Goal: Transaction & Acquisition: Book appointment/travel/reservation

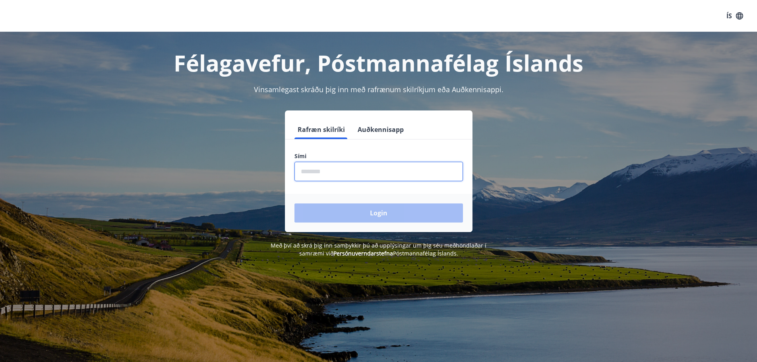
click at [336, 176] on input "phone" at bounding box center [379, 171] width 169 height 19
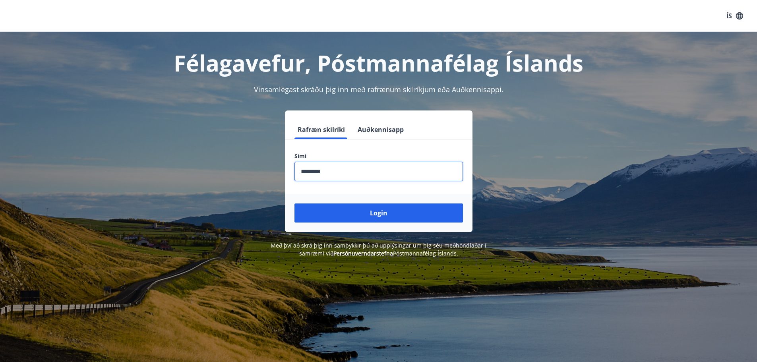
type input "********"
click at [295, 204] on button "Login" at bounding box center [379, 213] width 169 height 19
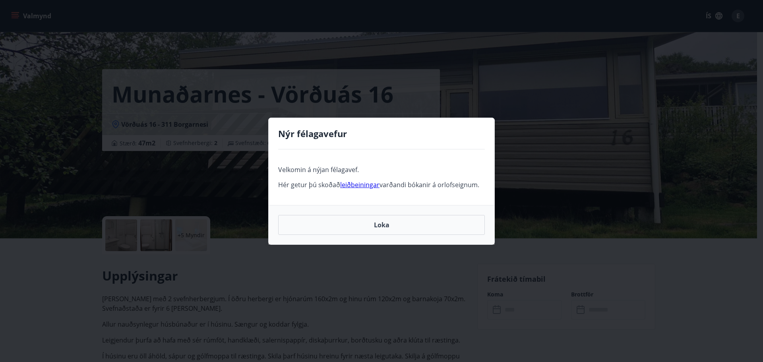
drag, startPoint x: 483, startPoint y: 184, endPoint x: 248, endPoint y: 159, distance: 235.9
click at [248, 162] on div "Nýr félagavefur Velkomin á nýjan félagavef. Hér getur þú skoðað leiðbeiningar v…" at bounding box center [381, 181] width 763 height 362
copy span "Velkomin á nýjan félagavef. Hér getur þú skoðað leiðbeiningar varðandi bókanir …"
click at [365, 229] on button "Loka" at bounding box center [381, 225] width 207 height 20
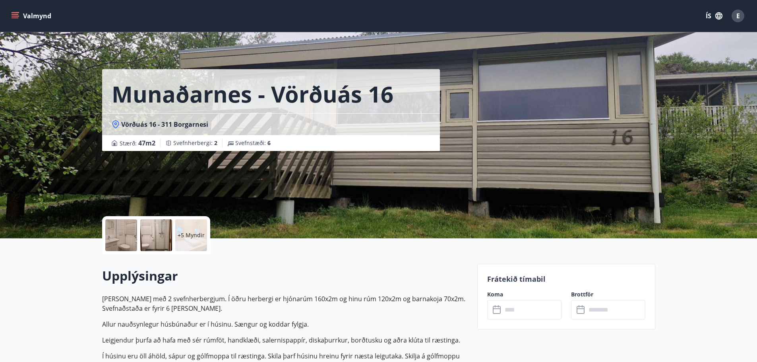
click at [719, 16] on icon "button" at bounding box center [719, 16] width 9 height 9
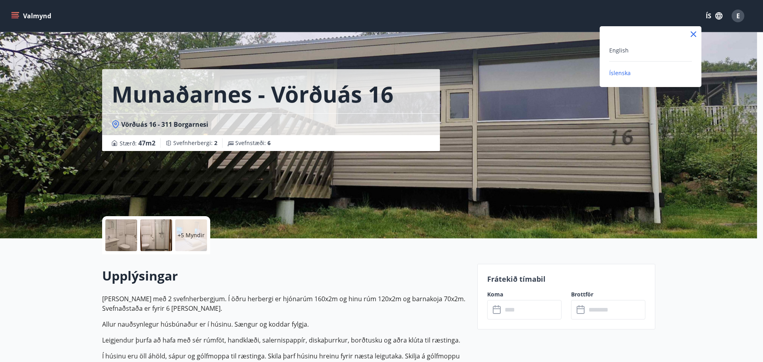
click at [639, 50] on div "English" at bounding box center [650, 50] width 83 height 10
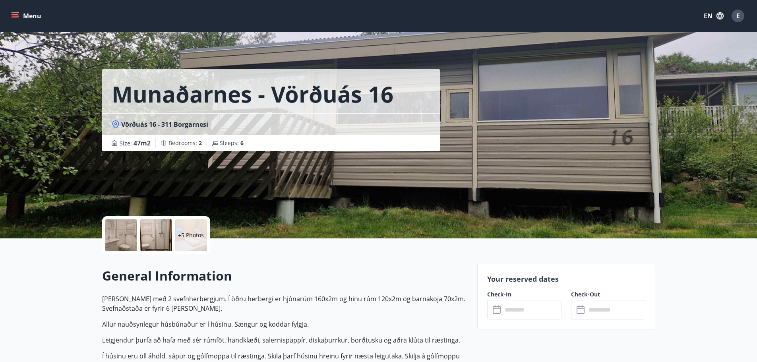
click at [30, 16] on button "Menu" at bounding box center [27, 16] width 35 height 14
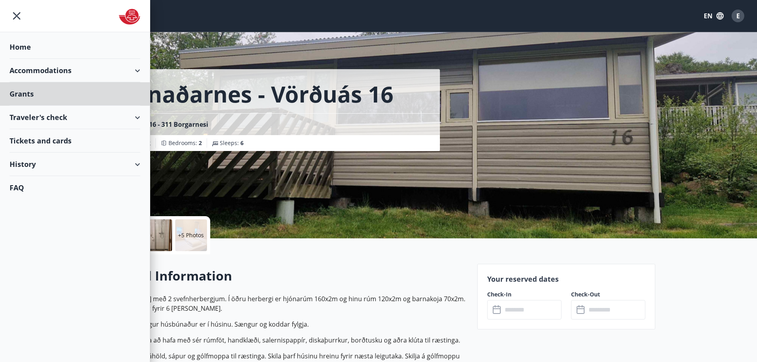
click at [30, 52] on div "Home" at bounding box center [75, 46] width 131 height 23
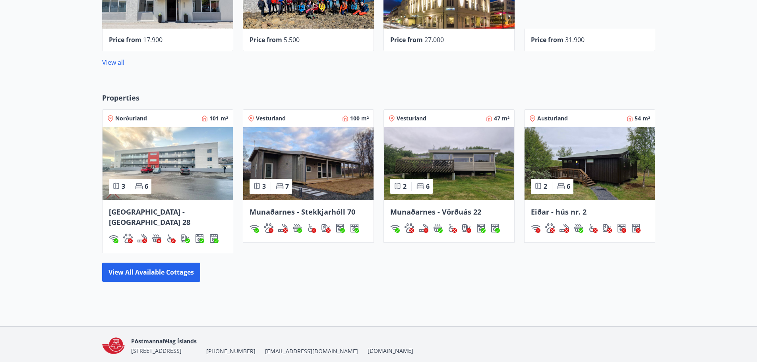
scroll to position [482, 0]
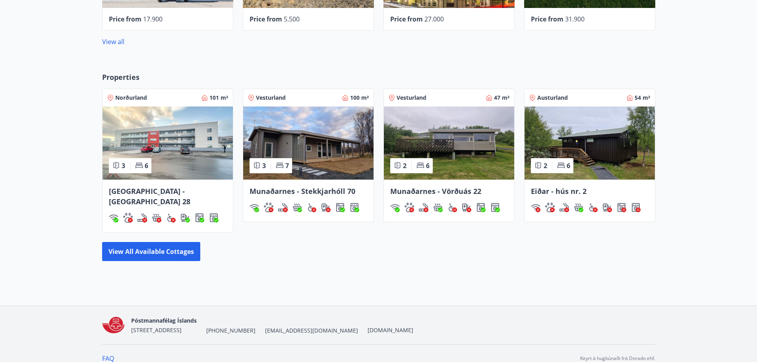
click at [293, 153] on img at bounding box center [308, 143] width 130 height 73
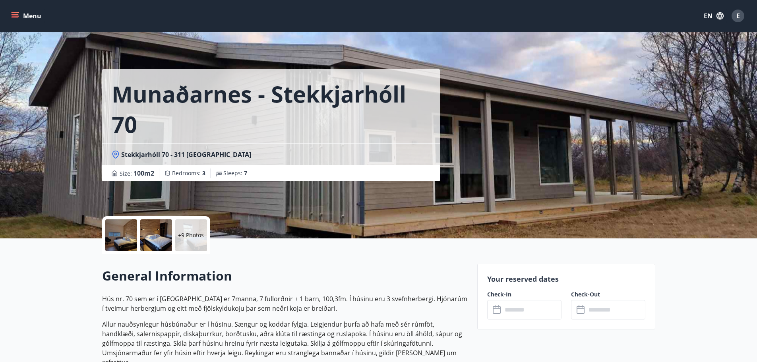
click at [111, 243] on div at bounding box center [121, 235] width 32 height 32
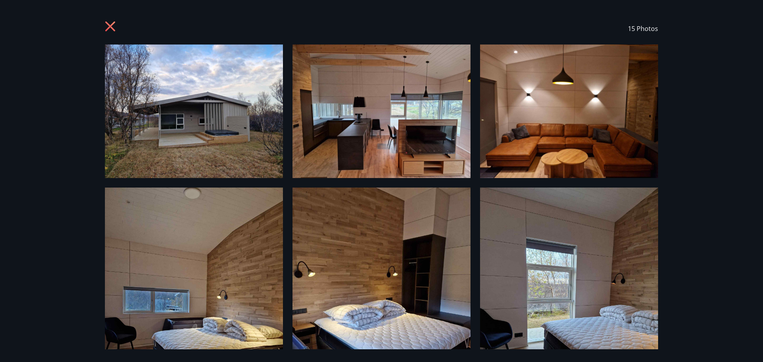
click at [115, 27] on icon at bounding box center [111, 27] width 13 height 13
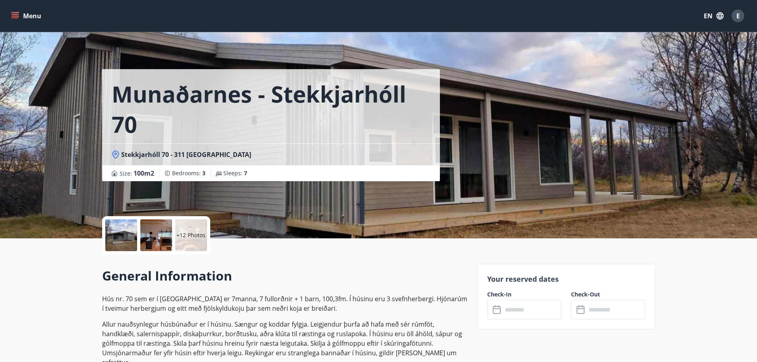
click at [547, 308] on input "text" at bounding box center [531, 309] width 59 height 19
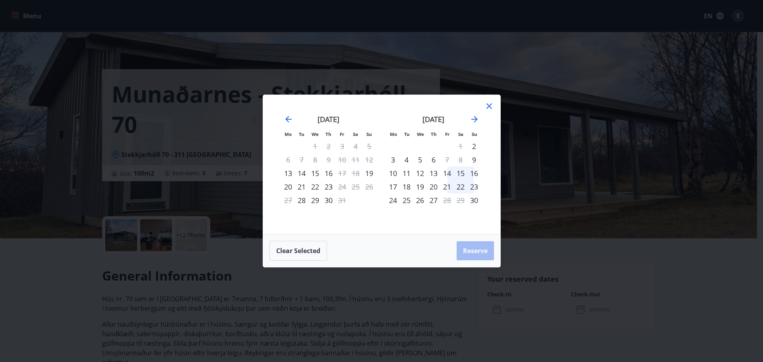
click at [447, 173] on div "14" at bounding box center [447, 174] width 14 height 14
click at [461, 175] on div "15" at bounding box center [461, 174] width 14 height 14
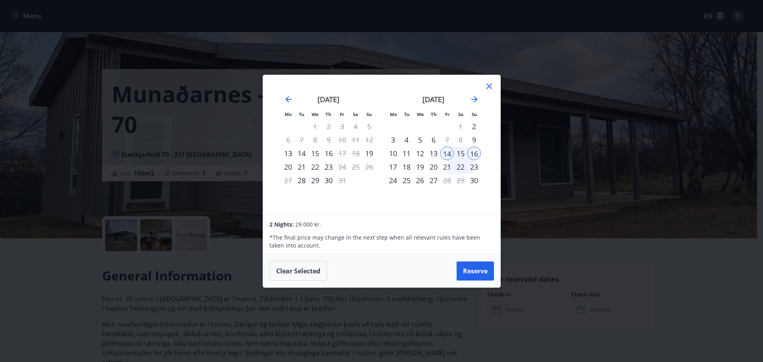
click at [471, 153] on div "16" at bounding box center [474, 154] width 14 height 14
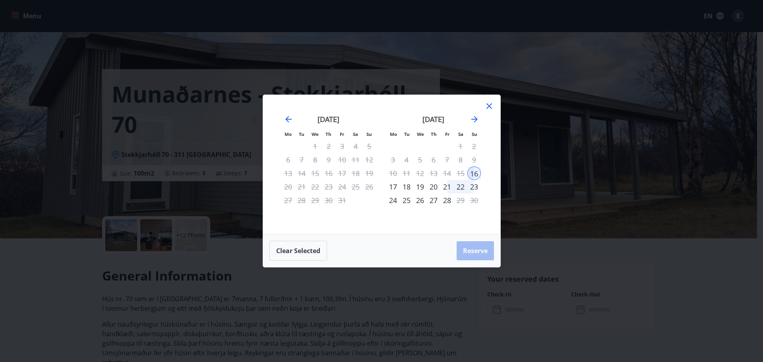
click at [449, 174] on div "14" at bounding box center [447, 174] width 14 height 14
click at [486, 107] on icon at bounding box center [490, 106] width 10 height 10
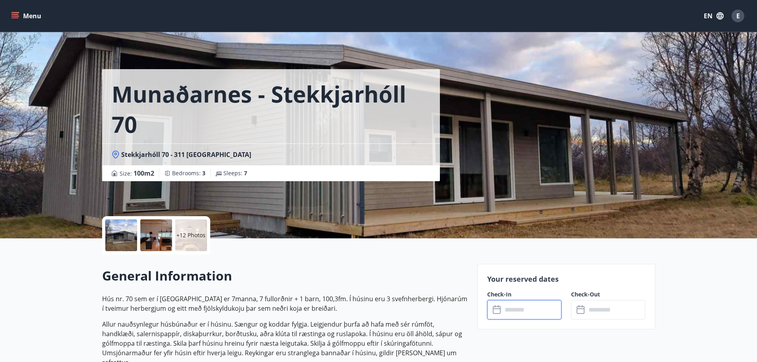
click at [521, 313] on input "text" at bounding box center [531, 309] width 59 height 19
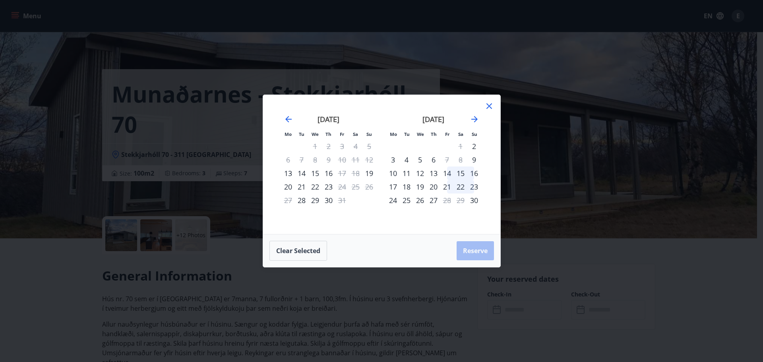
click at [448, 175] on div "14" at bounding box center [447, 174] width 14 height 14
click at [474, 175] on div "16" at bounding box center [474, 174] width 14 height 14
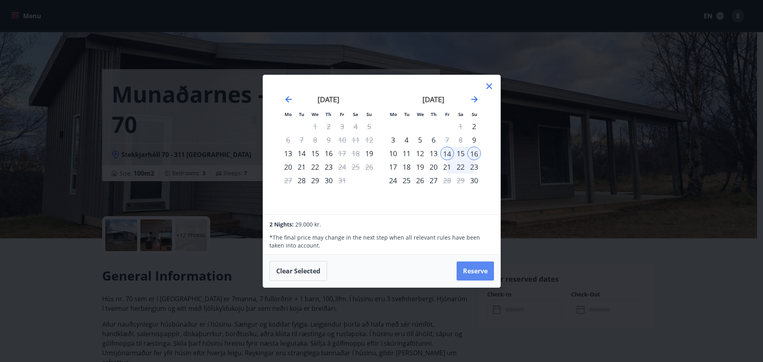
click at [470, 267] on button "Reserve" at bounding box center [475, 271] width 37 height 19
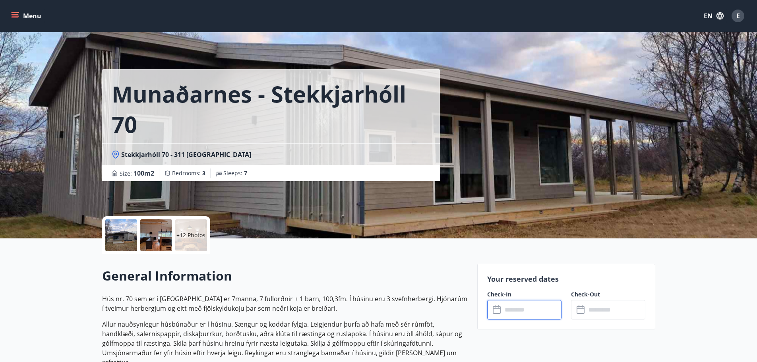
type input "******"
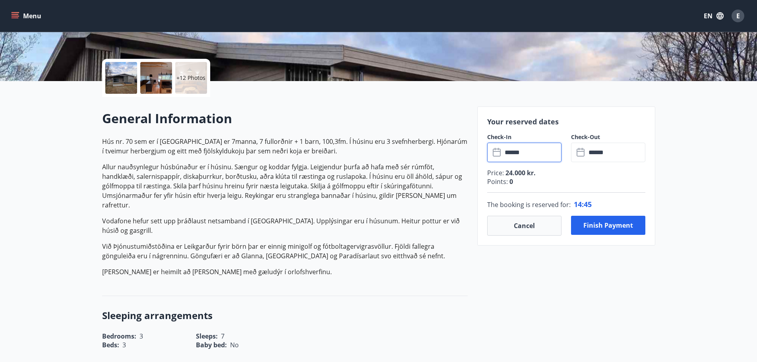
scroll to position [159, 0]
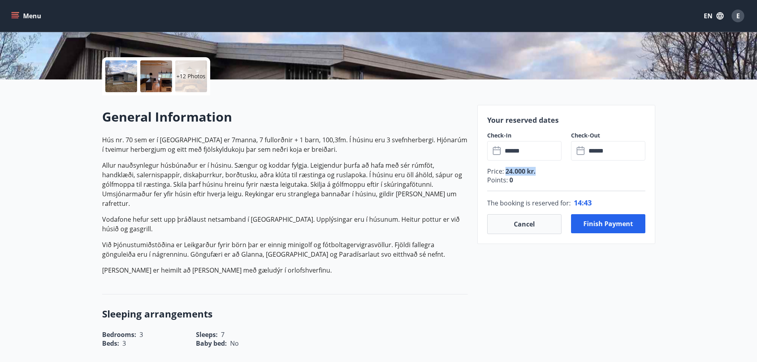
drag, startPoint x: 506, startPoint y: 171, endPoint x: 540, endPoint y: 170, distance: 34.2
click at [540, 170] on p "Price : 24.000 kr." at bounding box center [566, 171] width 158 height 9
click at [547, 176] on p "Points : 0" at bounding box center [566, 180] width 158 height 9
click at [597, 224] on button "Finish payment" at bounding box center [608, 223] width 74 height 19
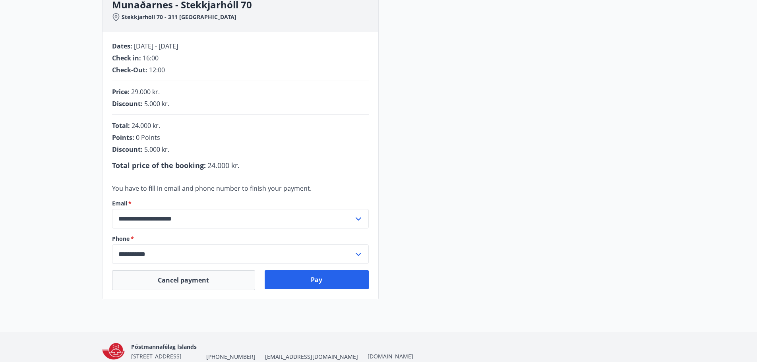
scroll to position [80, 0]
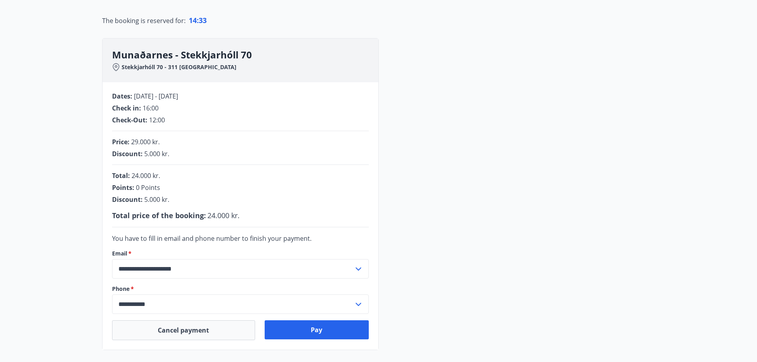
click at [222, 267] on input "**********" at bounding box center [233, 268] width 242 height 19
drag, startPoint x: 219, startPoint y: 264, endPoint x: 67, endPoint y: 264, distance: 152.2
click at [67, 264] on main "**********" at bounding box center [378, 152] width 757 height 398
type input "**********"
click at [349, 272] on input "**********" at bounding box center [233, 268] width 242 height 19
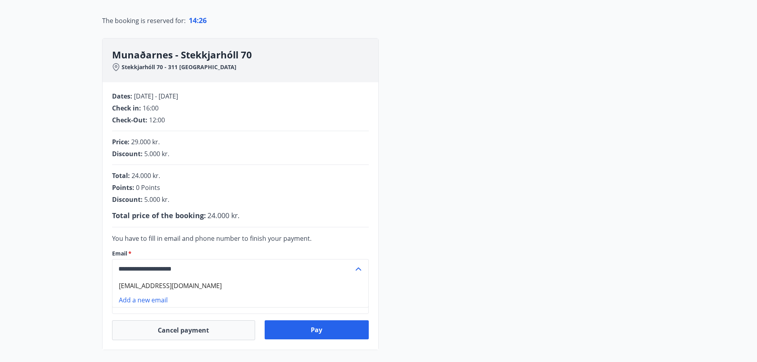
click at [159, 303] on li "Add a new email" at bounding box center [240, 300] width 256 height 14
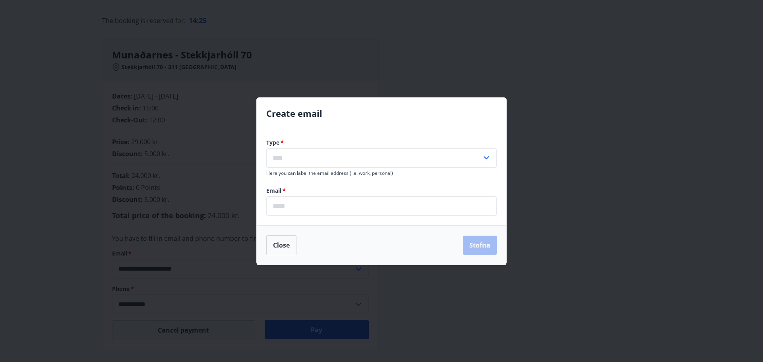
click at [313, 157] on input "text" at bounding box center [373, 157] width 215 height 19
click at [290, 203] on li "Other" at bounding box center [382, 203] width 230 height 14
type input "*****"
click at [298, 200] on input "email" at bounding box center [381, 205] width 231 height 19
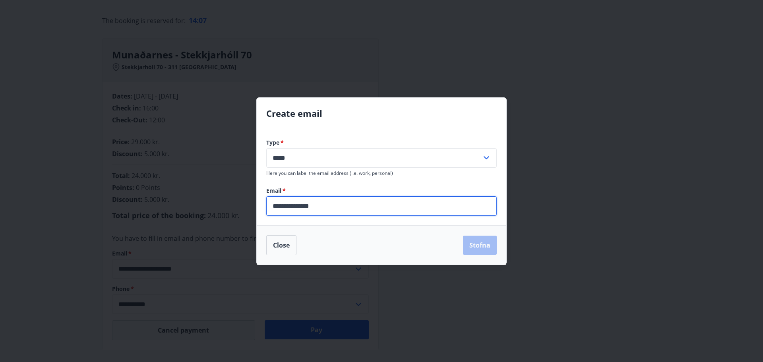
type input "**********"
click at [475, 246] on button "Stofna" at bounding box center [480, 245] width 34 height 19
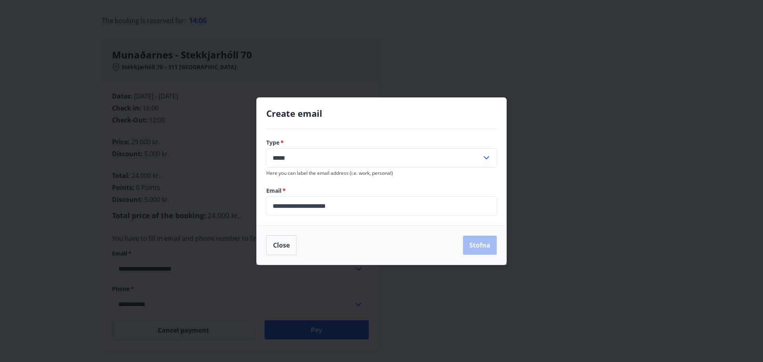
type input "**********"
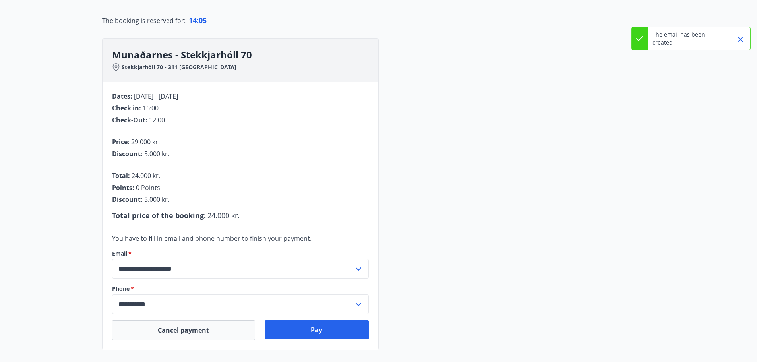
click at [211, 294] on div "**********" at bounding box center [240, 299] width 257 height 29
click at [208, 300] on input "**********" at bounding box center [233, 304] width 242 height 19
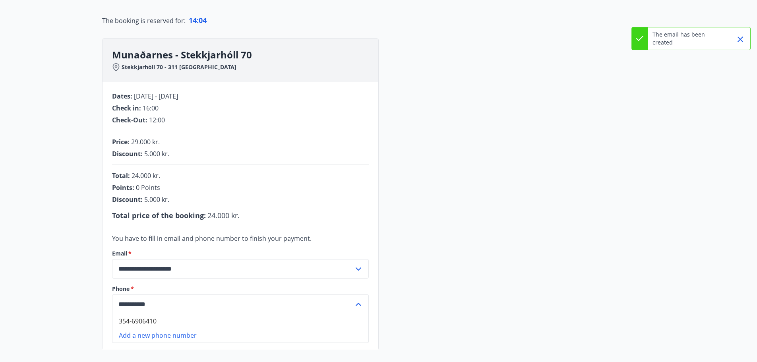
click at [204, 334] on li "Add a new phone number" at bounding box center [240, 335] width 256 height 14
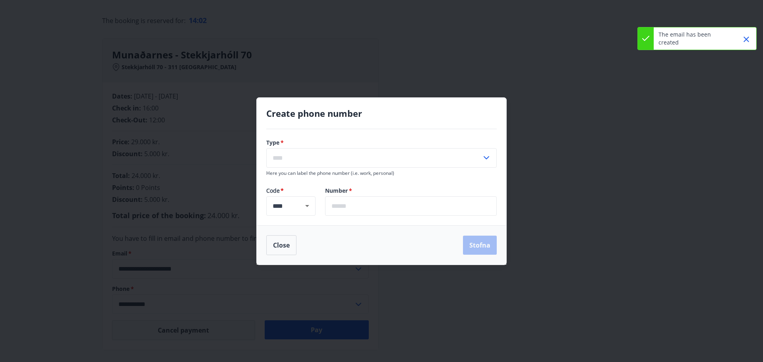
click at [319, 161] on input "text" at bounding box center [373, 157] width 215 height 19
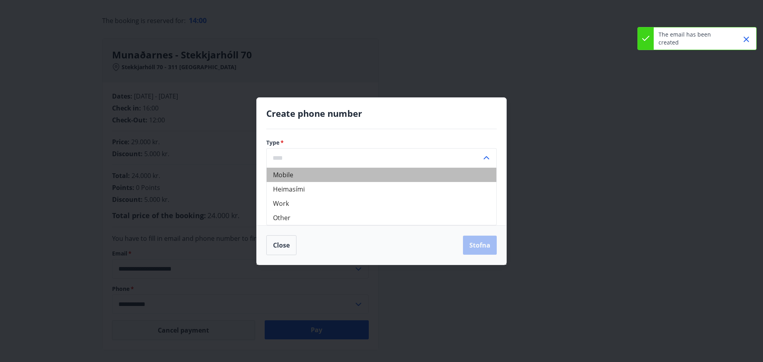
click at [318, 173] on li "Mobile" at bounding box center [382, 175] width 230 height 14
type input "******"
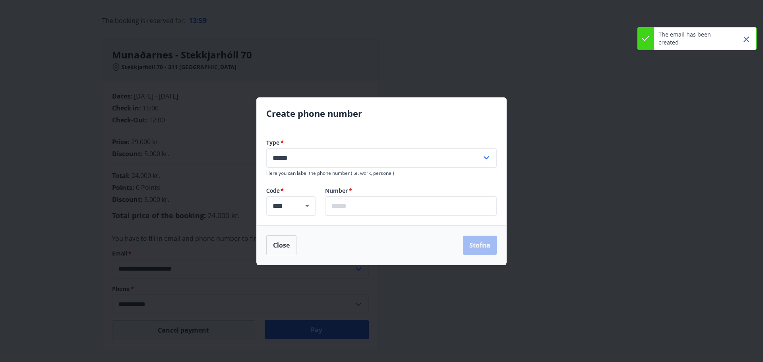
click at [357, 209] on input "text" at bounding box center [411, 205] width 172 height 19
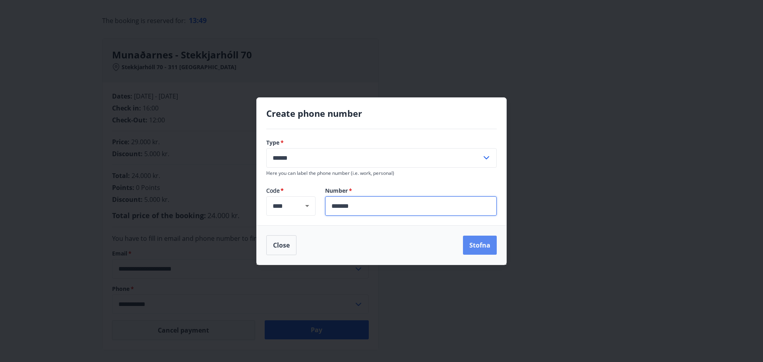
type input "*******"
click at [475, 249] on button "Stofna" at bounding box center [480, 245] width 34 height 19
type input "**********"
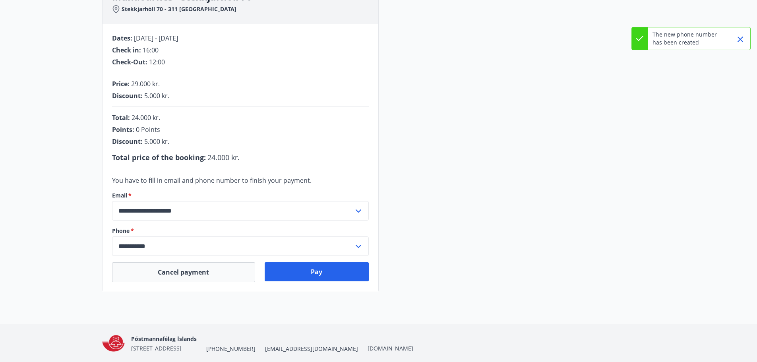
scroll to position [159, 0]
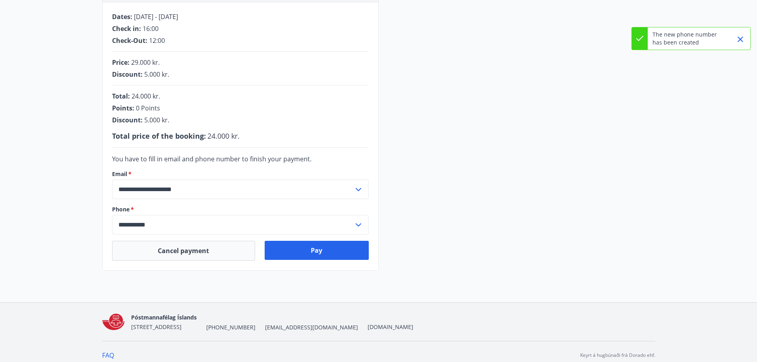
click at [297, 260] on div "Pay" at bounding box center [317, 251] width 104 height 20
click at [299, 254] on button "Pay" at bounding box center [317, 250] width 104 height 19
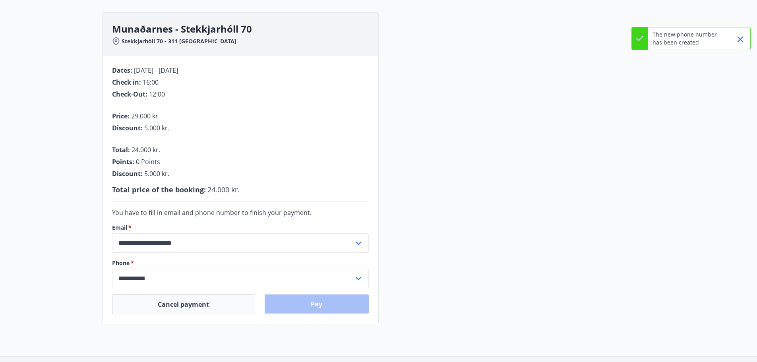
scroll to position [119, 0]
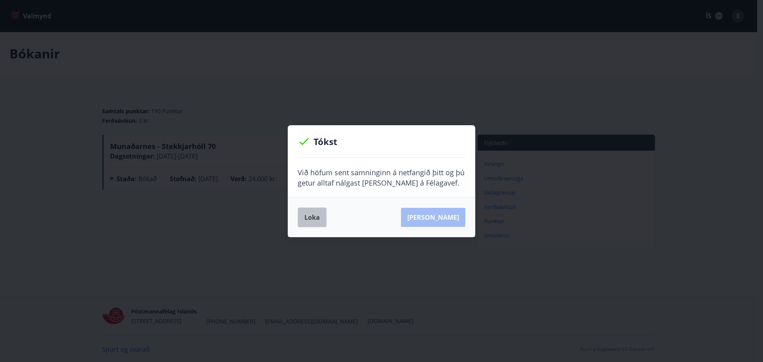
click at [305, 213] on button "Loka" at bounding box center [312, 218] width 29 height 20
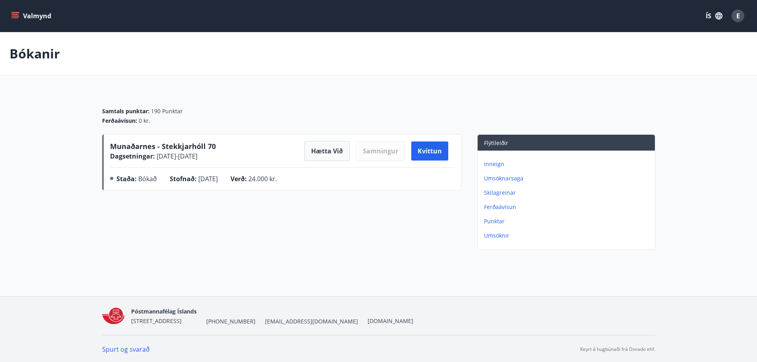
click at [13, 14] on icon "menu" at bounding box center [15, 16] width 8 height 8
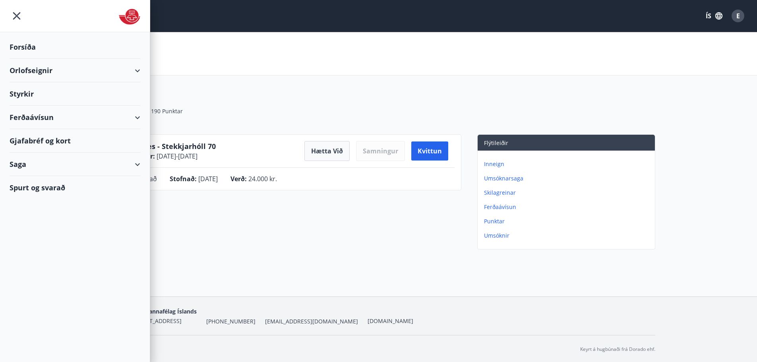
drag, startPoint x: 738, startPoint y: 1, endPoint x: 722, endPoint y: 21, distance: 25.8
click at [722, 21] on button "ÍS" at bounding box center [714, 16] width 25 height 14
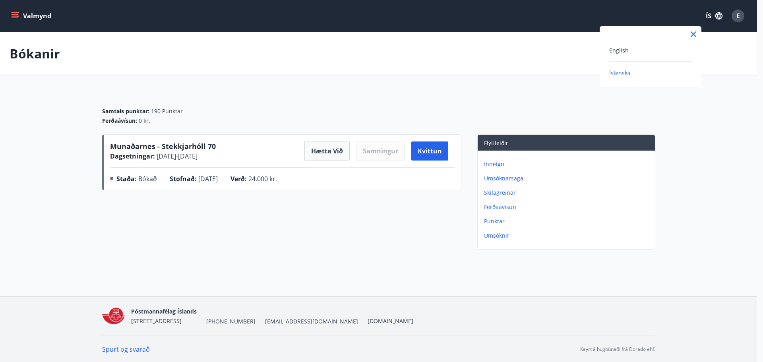
click at [741, 14] on div at bounding box center [381, 181] width 763 height 362
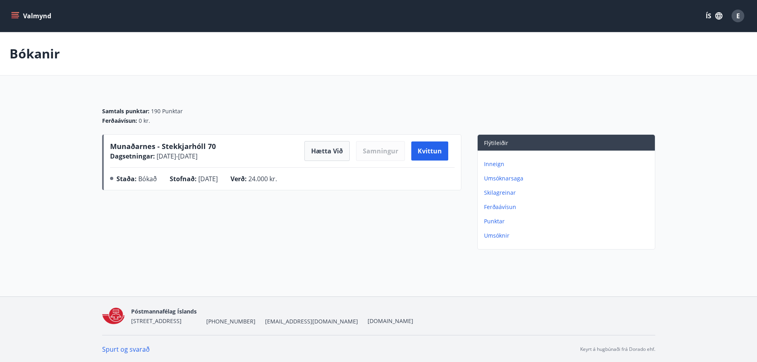
click at [720, 14] on icon "button" at bounding box center [719, 15] width 7 height 7
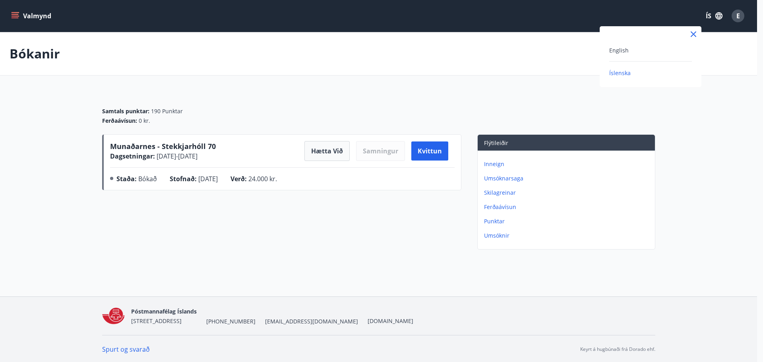
click at [708, 14] on div at bounding box center [381, 181] width 763 height 362
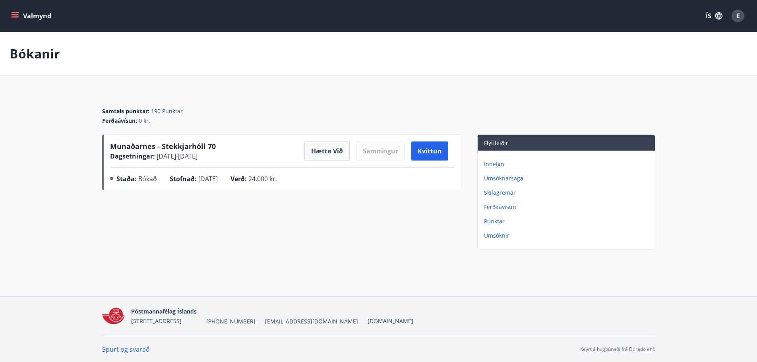
click at [737, 15] on span "E" at bounding box center [739, 16] width 4 height 9
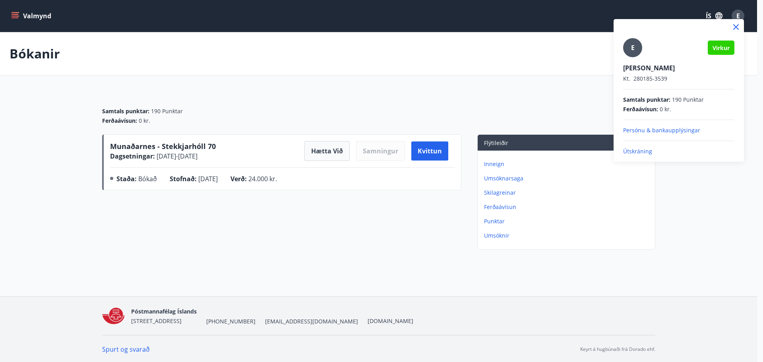
click at [739, 25] on icon at bounding box center [736, 27] width 10 height 10
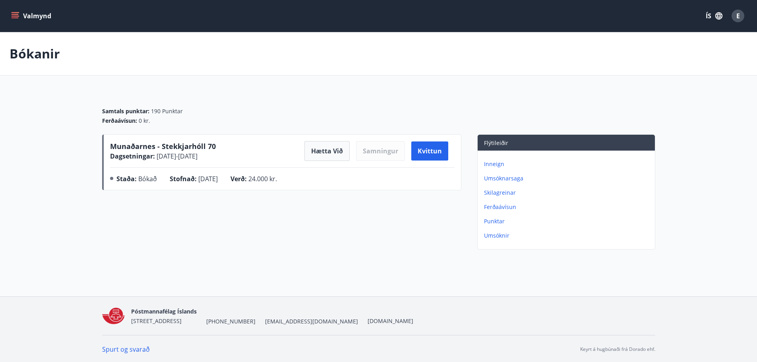
click at [717, 16] on icon "button" at bounding box center [719, 16] width 9 height 9
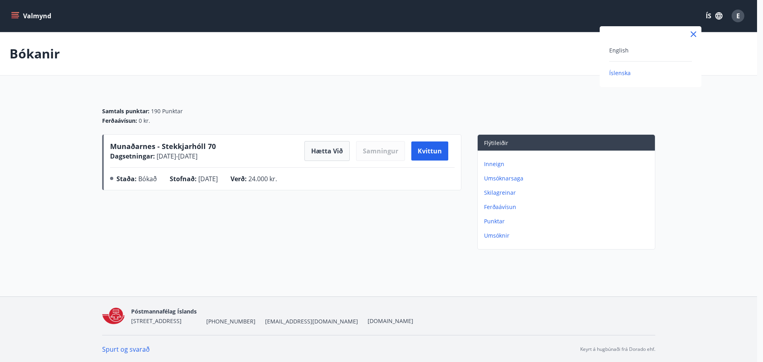
click at [636, 54] on div "English" at bounding box center [650, 50] width 83 height 10
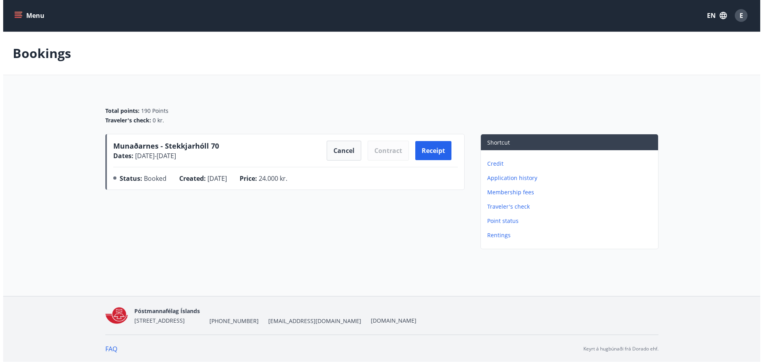
scroll to position [1, 0]
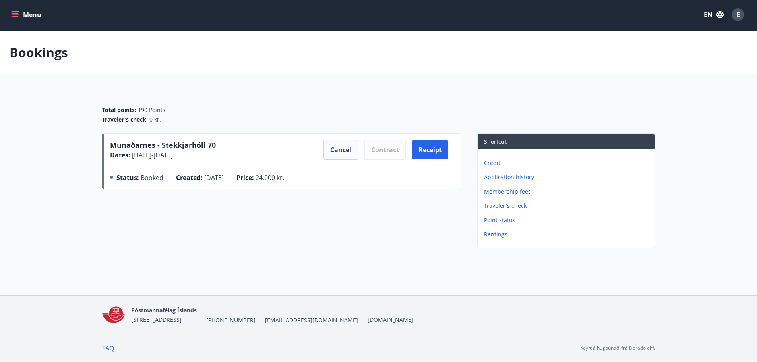
click at [737, 16] on span "E" at bounding box center [739, 14] width 4 height 9
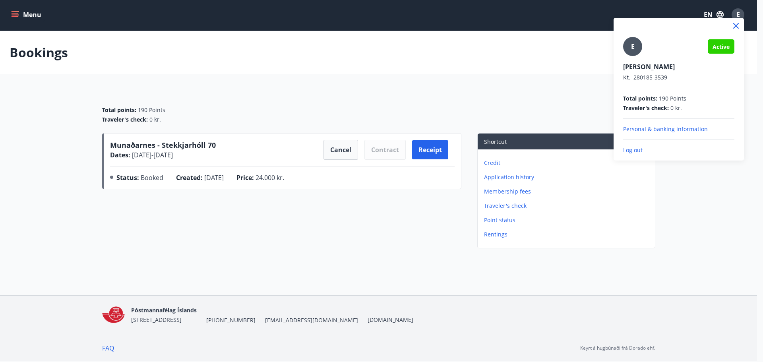
click at [639, 150] on p "Log out" at bounding box center [678, 150] width 111 height 8
click at [628, 151] on p "Log out" at bounding box center [678, 150] width 111 height 8
click at [631, 150] on p "Log out" at bounding box center [678, 150] width 111 height 8
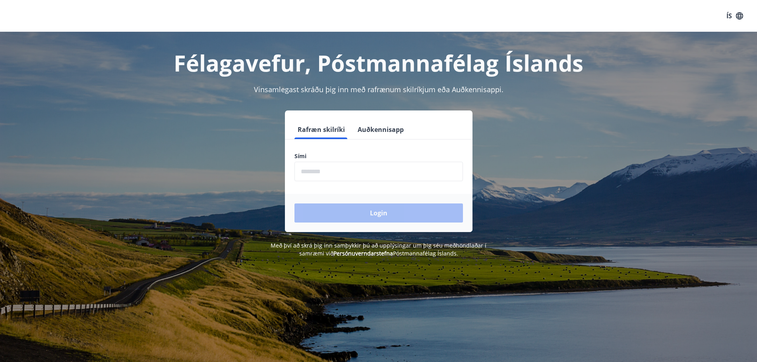
drag, startPoint x: 389, startPoint y: 82, endPoint x: 106, endPoint y: 146, distance: 289.8
click at [103, 157] on div "Rafræn skilríki Auðkennisapp Sími ​ Login" at bounding box center [378, 172] width 553 height 122
click at [409, 169] on input "phone" at bounding box center [379, 171] width 169 height 19
type input "********"
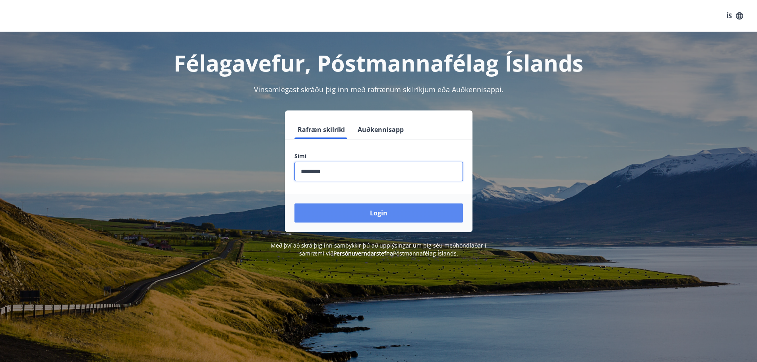
click at [295, 204] on button "Login" at bounding box center [379, 213] width 169 height 19
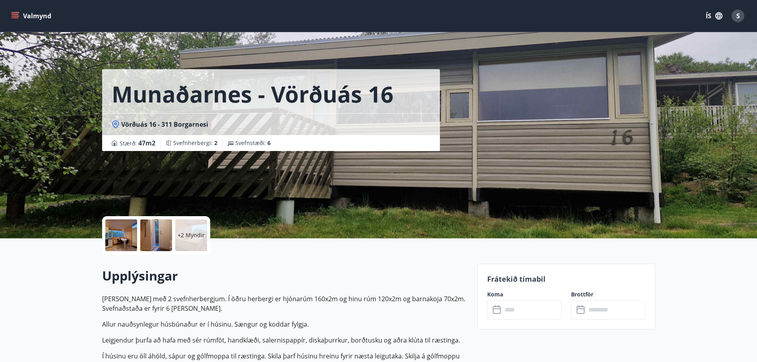
click at [19, 17] on icon "menu" at bounding box center [15, 16] width 8 height 8
click at [714, 17] on button "ÍS" at bounding box center [714, 16] width 25 height 14
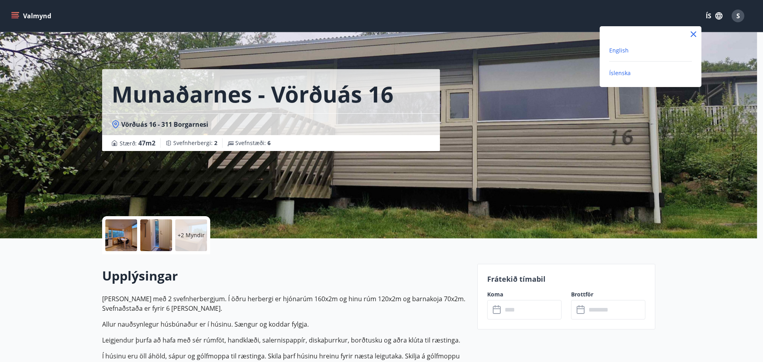
click at [619, 48] on span "English" at bounding box center [618, 51] width 19 height 8
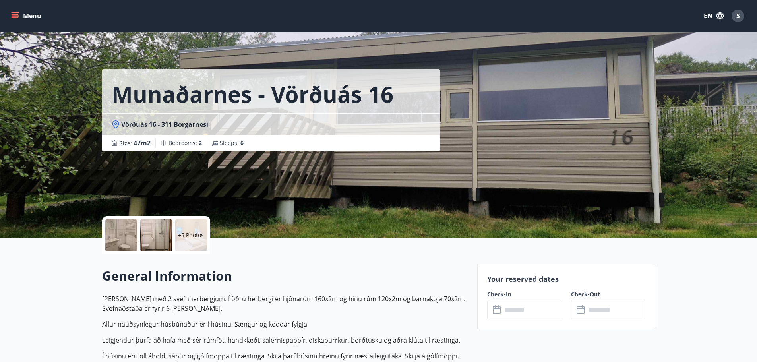
click at [18, 16] on icon "menu" at bounding box center [16, 16] width 9 height 1
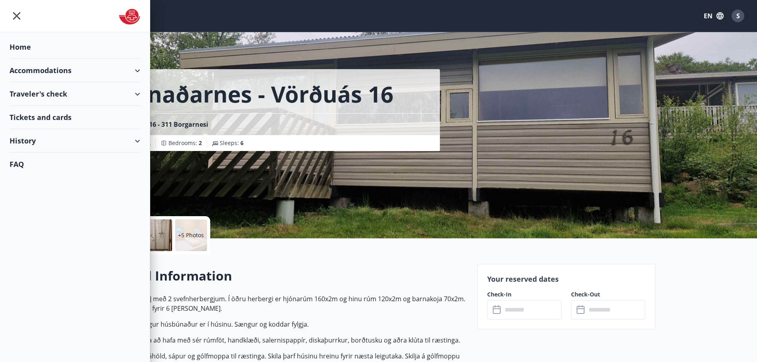
click at [41, 45] on div "Home" at bounding box center [75, 46] width 131 height 23
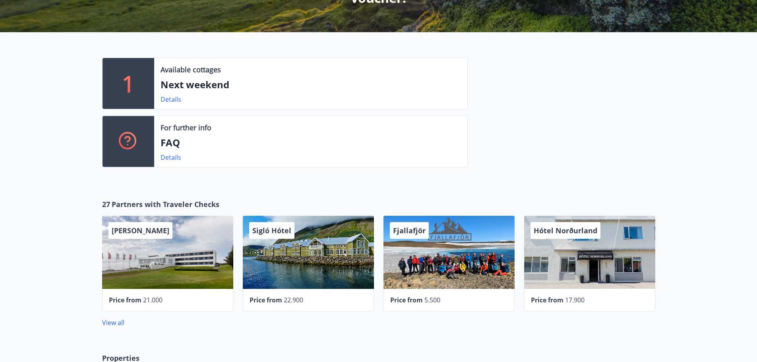
scroll to position [398, 0]
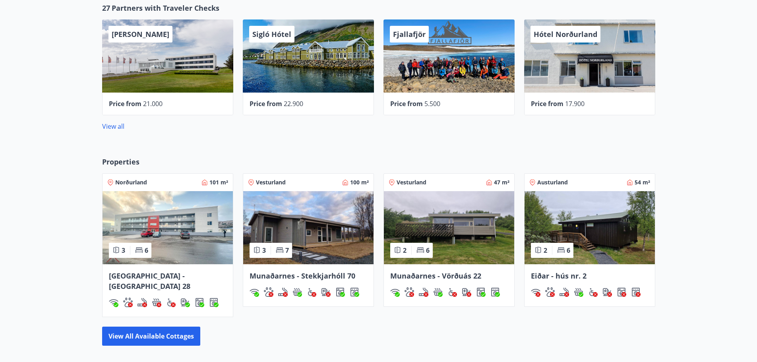
click at [285, 241] on img at bounding box center [308, 227] width 130 height 73
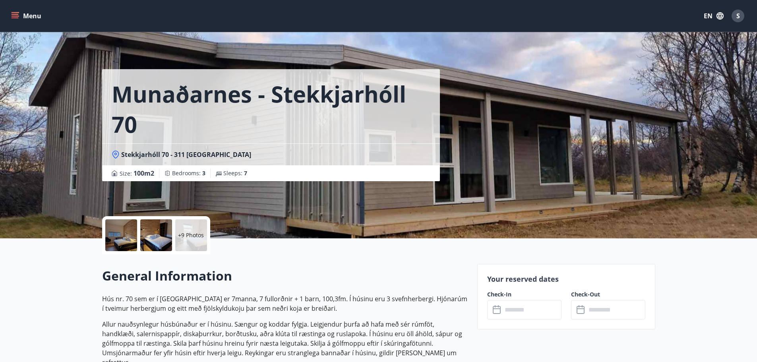
click at [117, 236] on div at bounding box center [121, 235] width 32 height 32
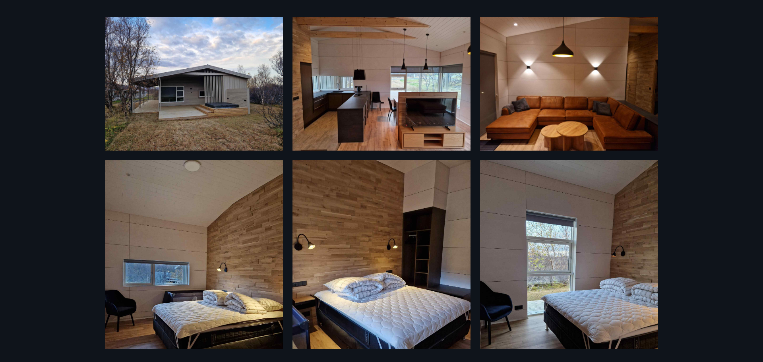
scroll to position [40, 0]
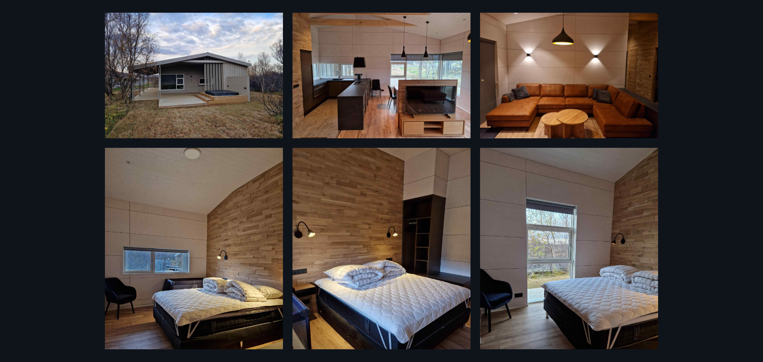
click at [143, 45] on img at bounding box center [194, 72] width 178 height 134
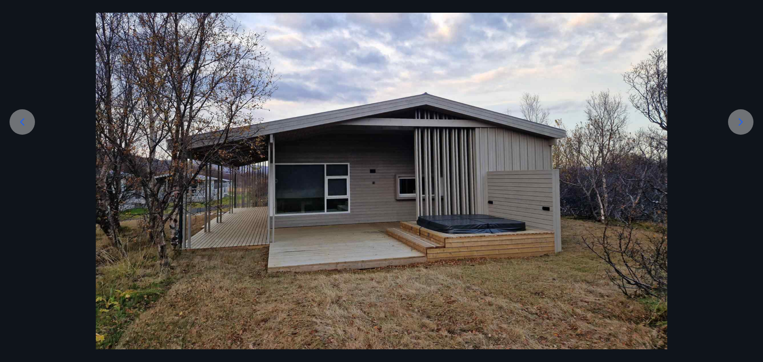
scroll to position [119, 0]
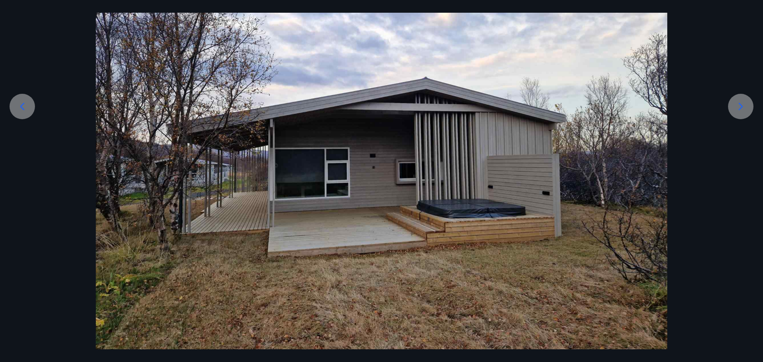
click at [740, 102] on icon at bounding box center [741, 106] width 13 height 13
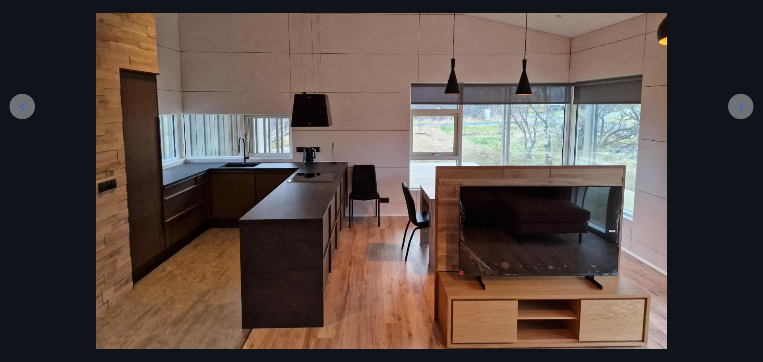
click at [740, 102] on icon at bounding box center [741, 106] width 13 height 13
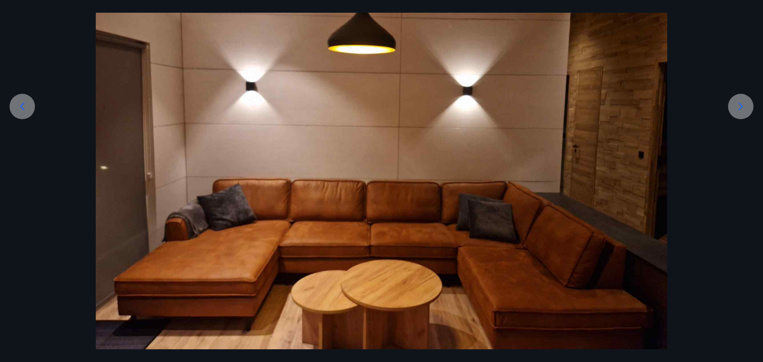
click at [740, 102] on icon at bounding box center [741, 106] width 13 height 13
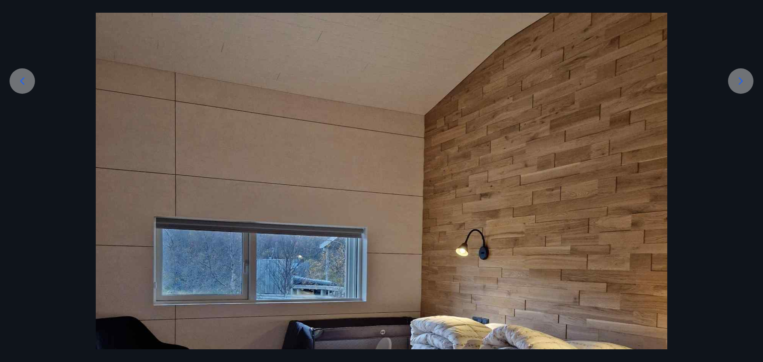
scroll to position [99, 0]
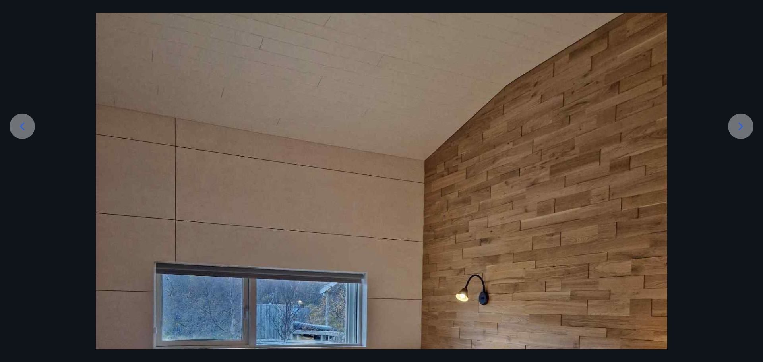
click at [737, 127] on icon at bounding box center [741, 126] width 13 height 13
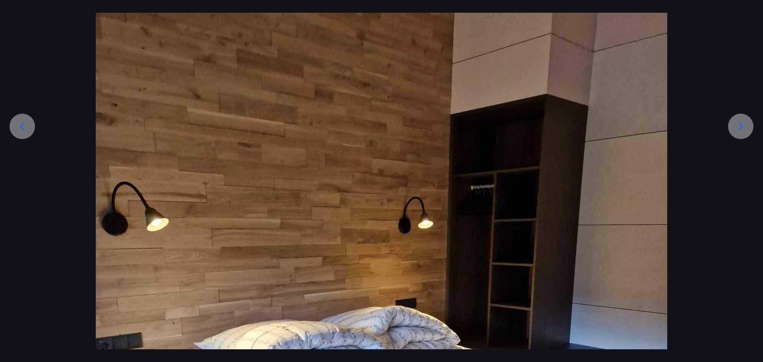
scroll to position [139, 0]
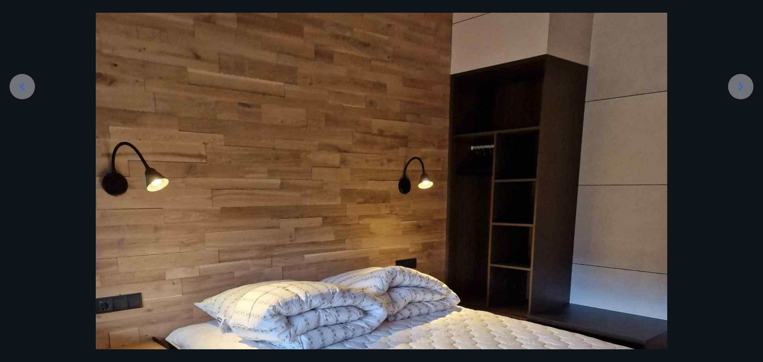
click at [736, 136] on div at bounding box center [381, 286] width 763 height 762
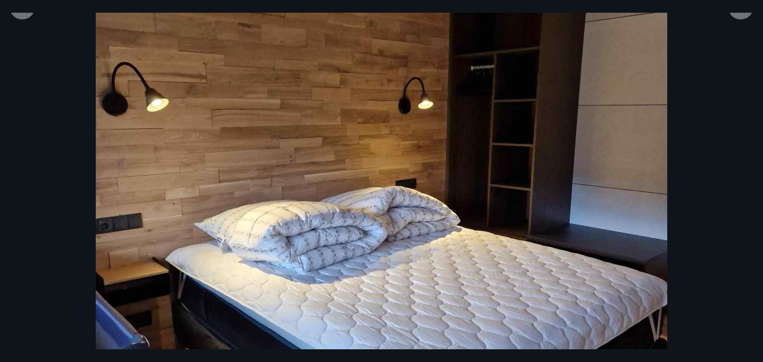
scroll to position [219, 0]
click at [738, 15] on div at bounding box center [740, 6] width 25 height 25
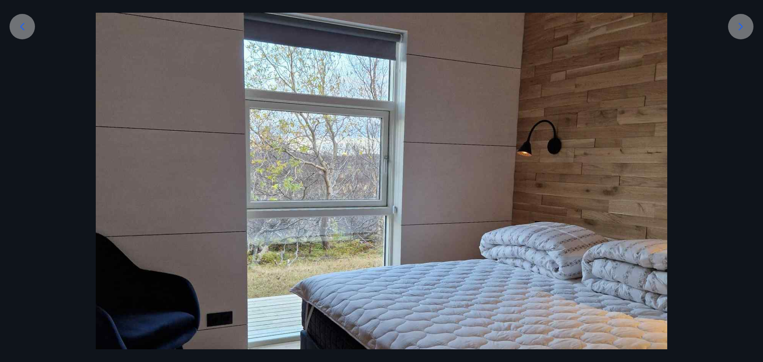
scroll to position [139, 0]
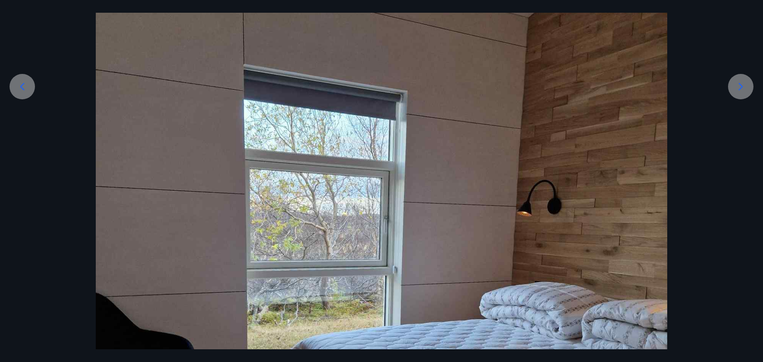
click at [740, 89] on icon at bounding box center [741, 87] width 4 height 8
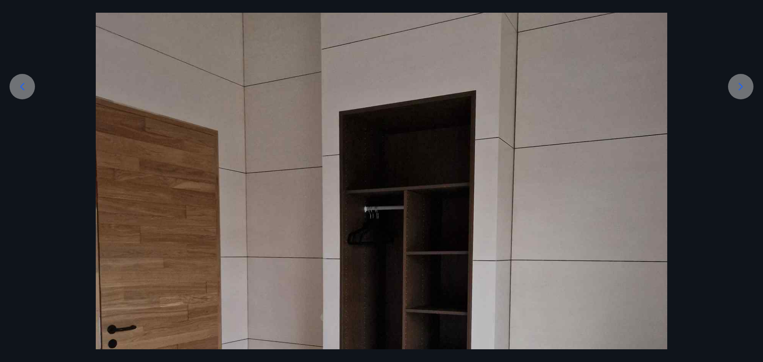
click at [744, 83] on icon at bounding box center [741, 86] width 13 height 13
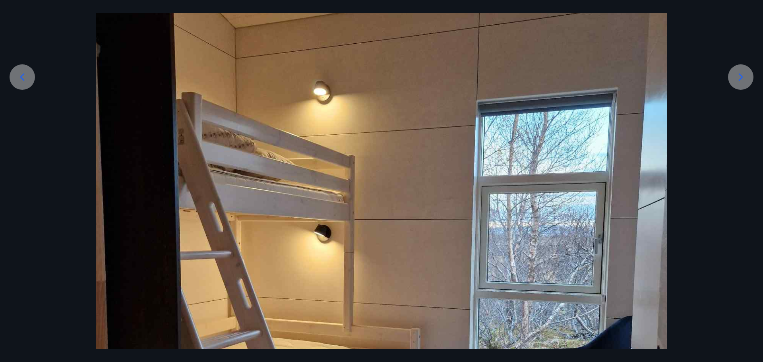
scroll to position [143, 0]
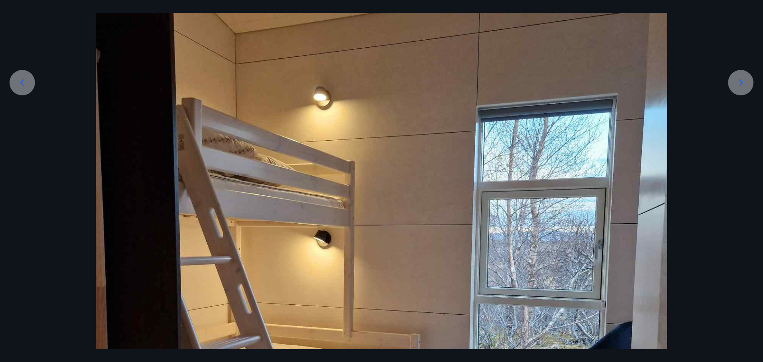
click at [741, 80] on icon at bounding box center [741, 82] width 13 height 13
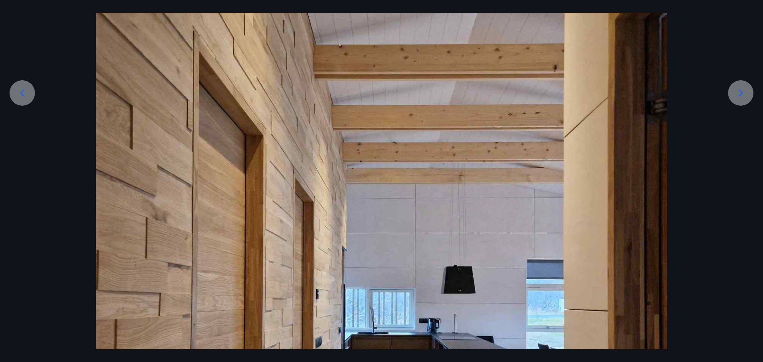
scroll to position [64, 0]
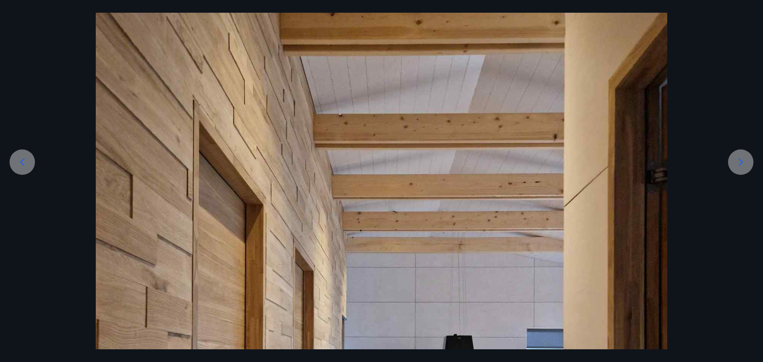
click at [741, 159] on icon at bounding box center [741, 162] width 13 height 13
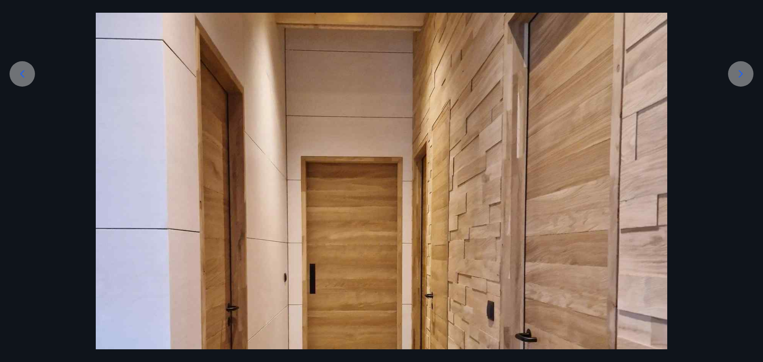
scroll to position [103, 0]
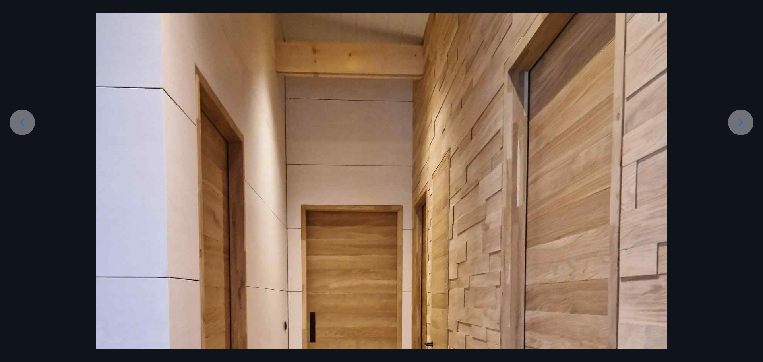
click at [740, 125] on icon at bounding box center [741, 122] width 4 height 8
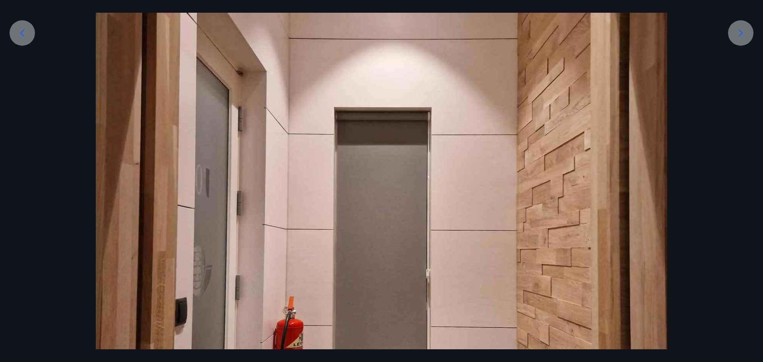
scroll to position [139, 0]
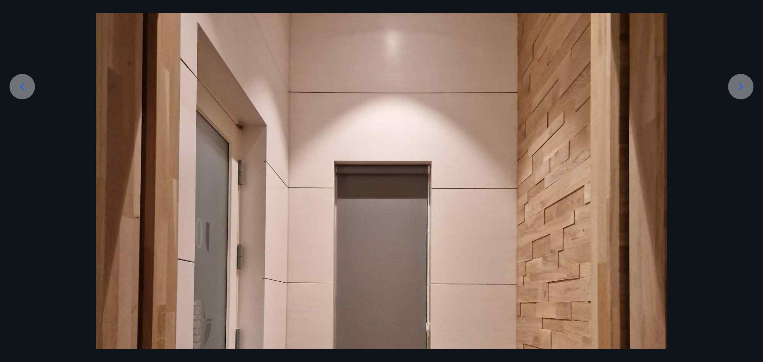
click at [743, 85] on icon at bounding box center [741, 86] width 13 height 13
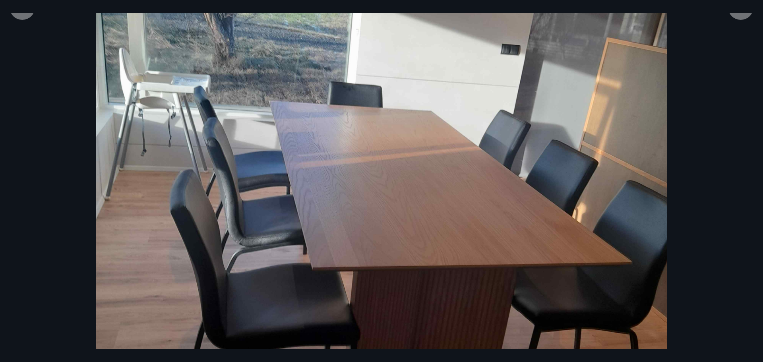
scroll to position [60, 0]
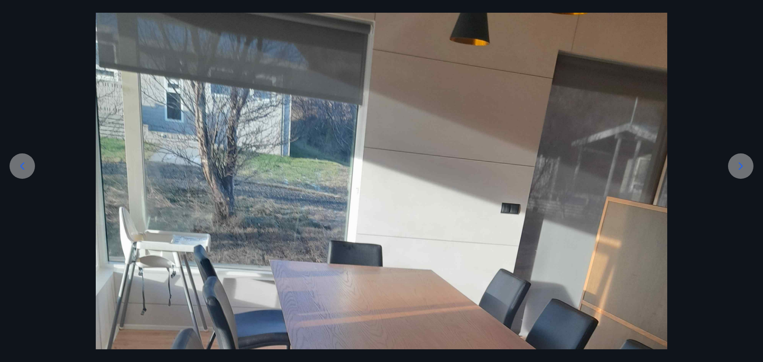
click at [742, 165] on icon at bounding box center [741, 166] width 13 height 13
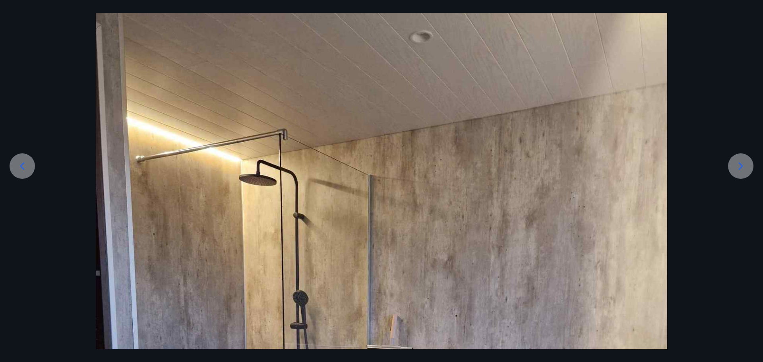
click at [745, 167] on icon at bounding box center [741, 166] width 13 height 13
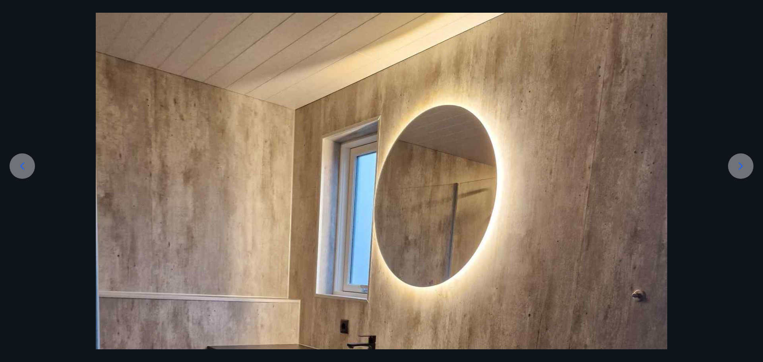
click at [740, 169] on icon at bounding box center [741, 166] width 4 height 8
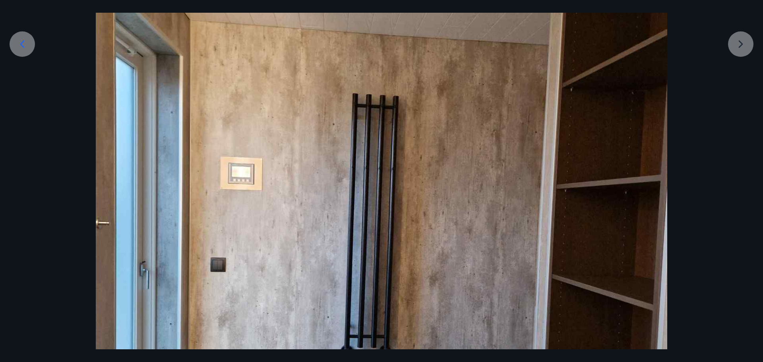
scroll to position [179, 0]
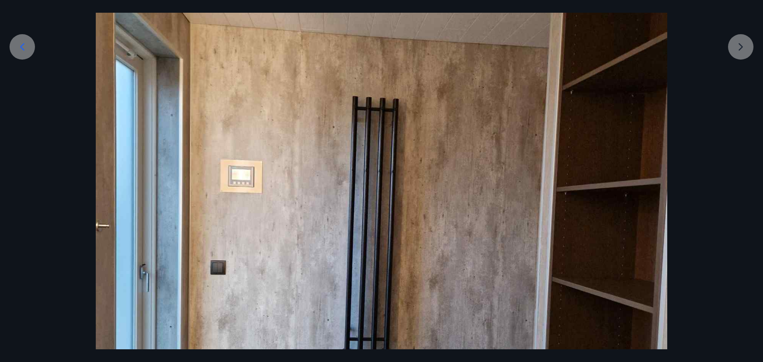
click at [743, 54] on div at bounding box center [381, 247] width 763 height 762
click at [740, 47] on div at bounding box center [381, 247] width 763 height 762
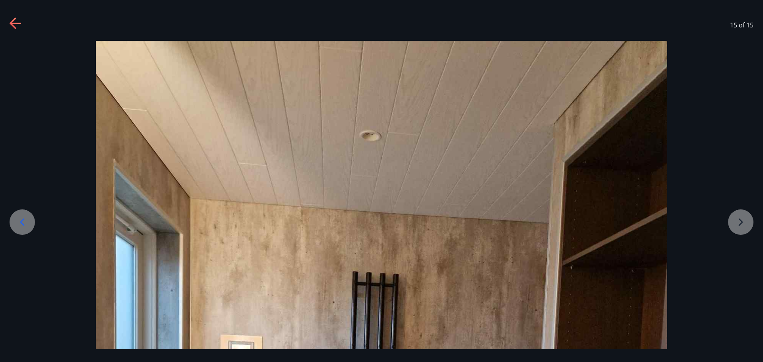
scroll to position [0, 0]
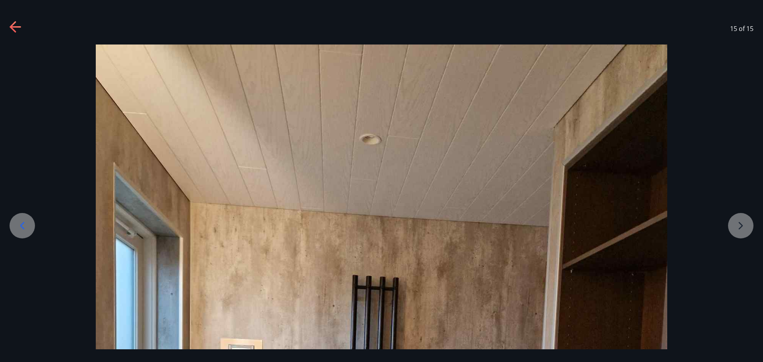
click at [17, 23] on icon at bounding box center [16, 27] width 13 height 13
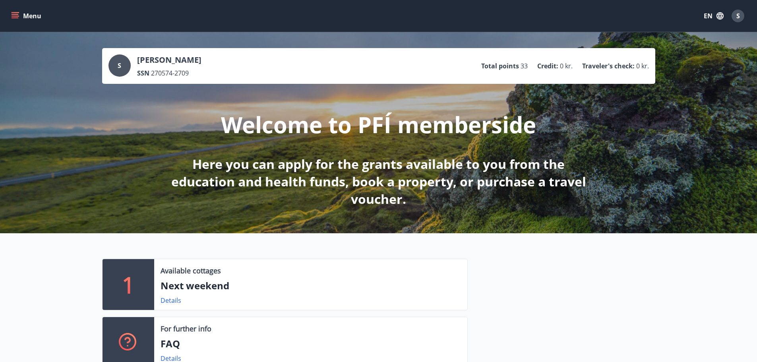
click at [737, 17] on span "S" at bounding box center [739, 16] width 4 height 9
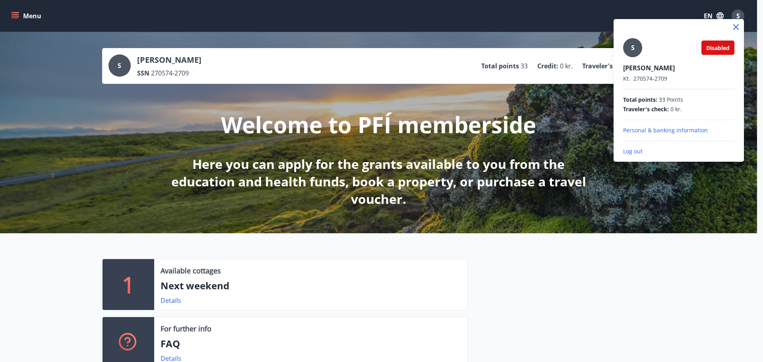
click at [632, 153] on p "Log out" at bounding box center [678, 151] width 111 height 8
